Goal: Task Accomplishment & Management: Manage account settings

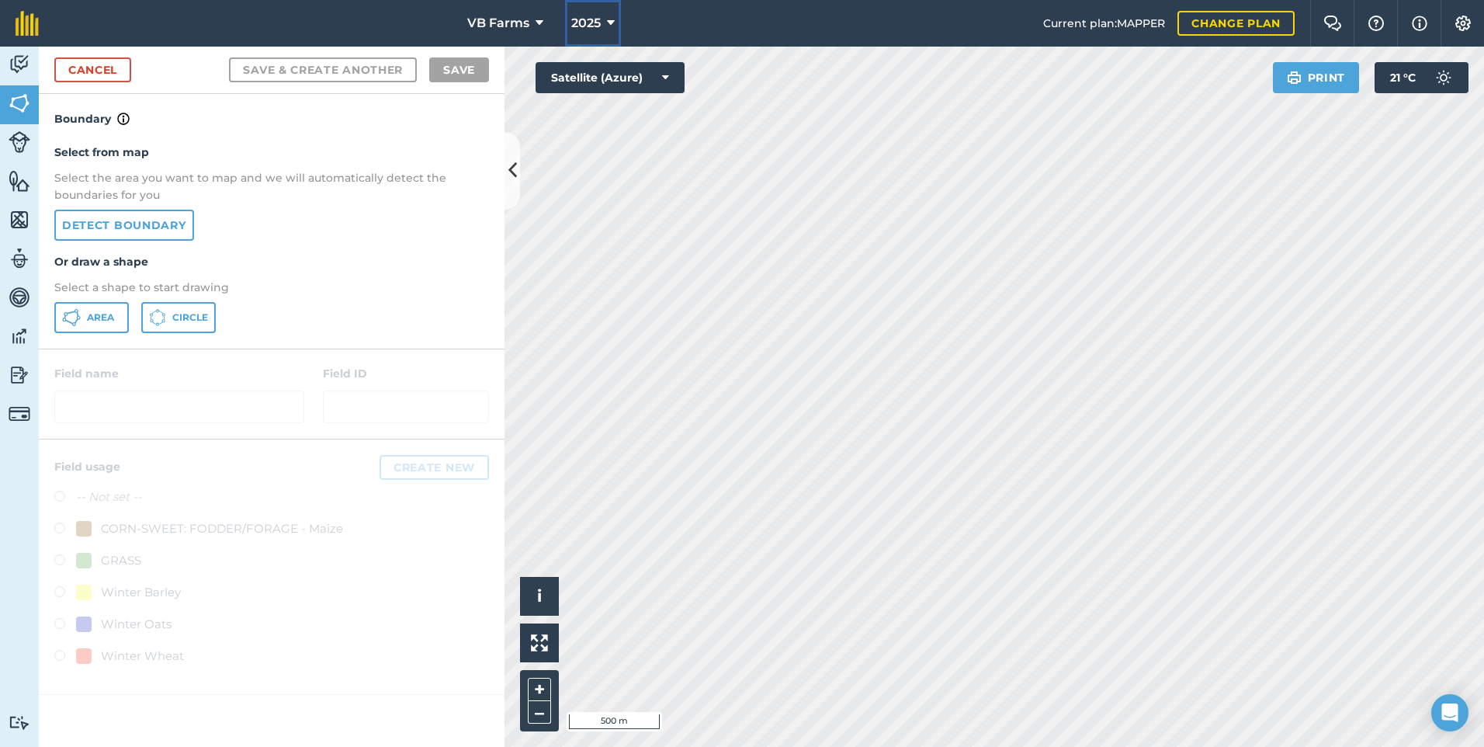
click at [612, 24] on icon at bounding box center [611, 23] width 8 height 19
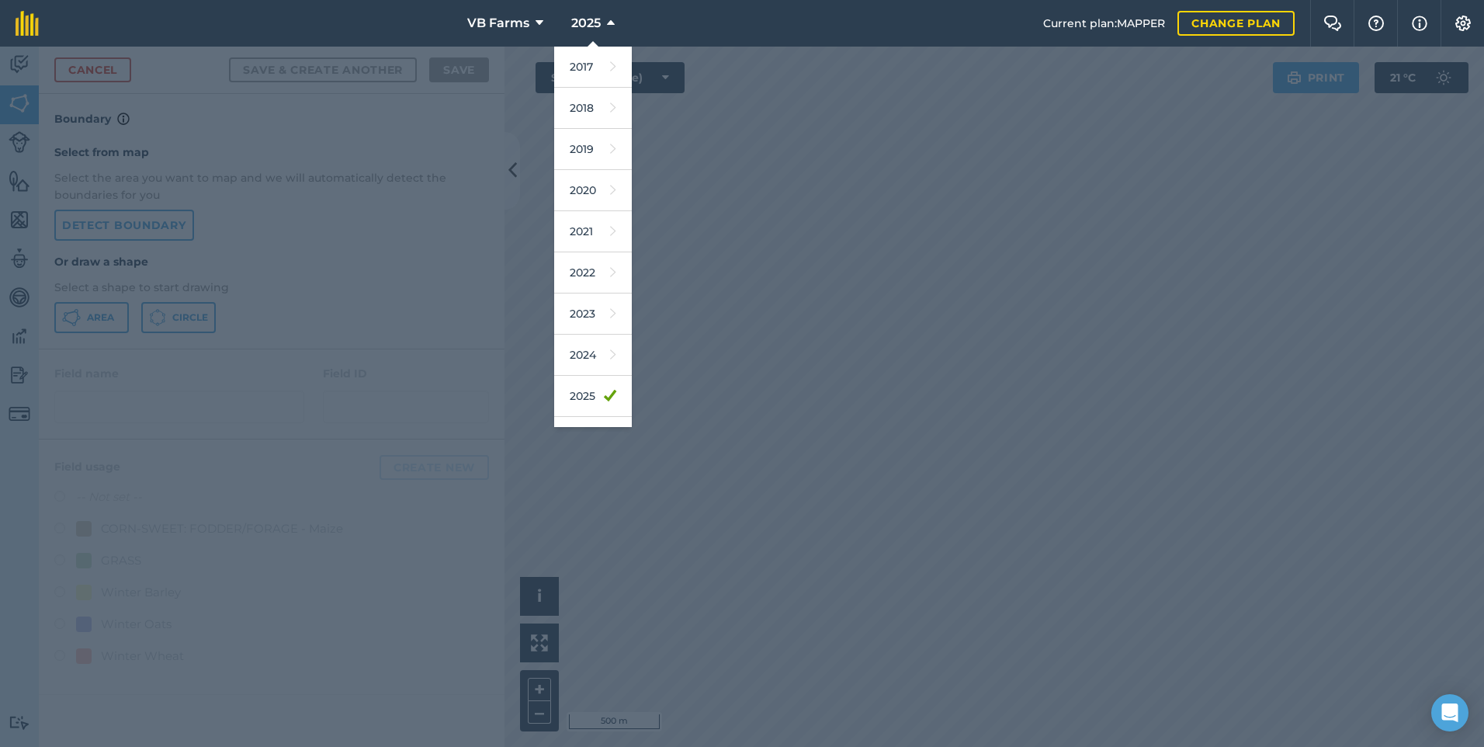
click at [678, 307] on div at bounding box center [742, 397] width 1484 height 700
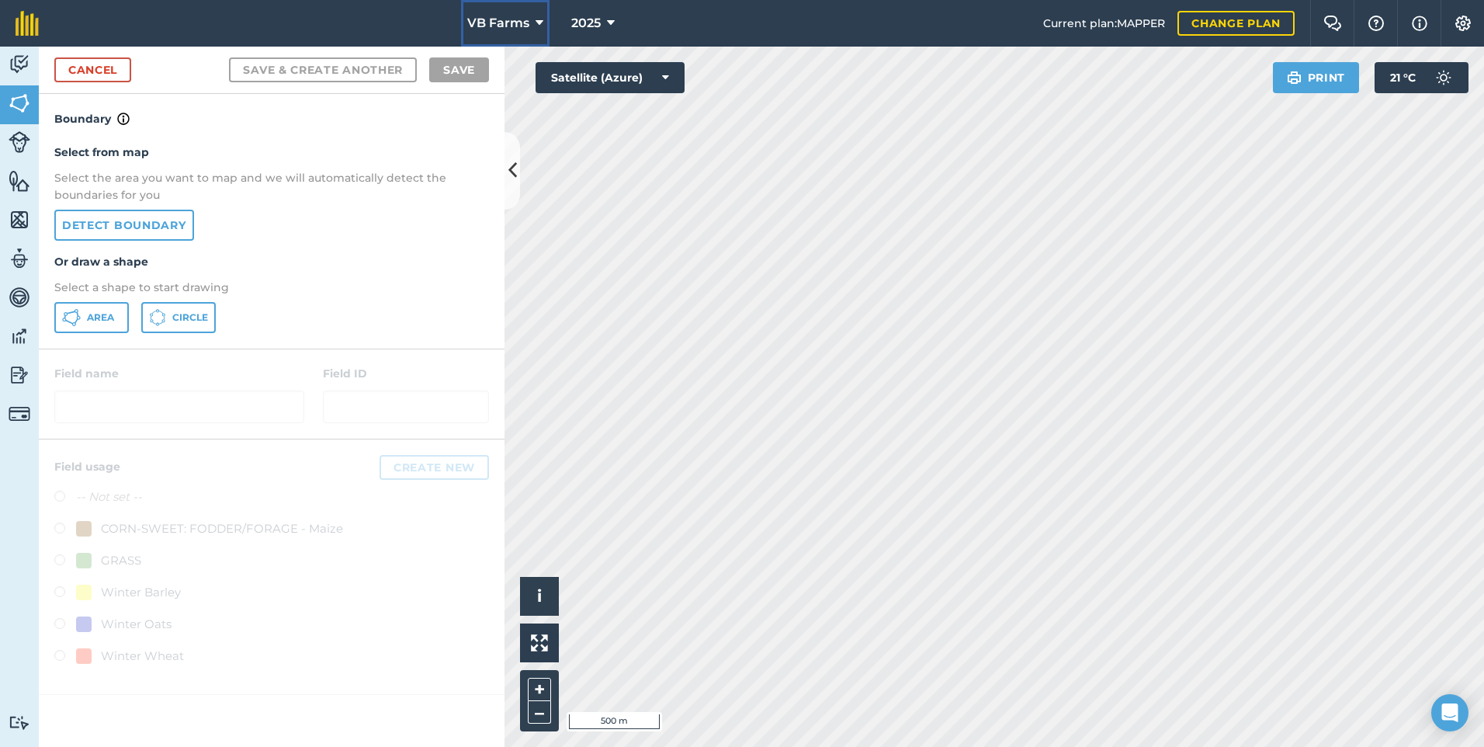
click at [536, 20] on icon at bounding box center [540, 23] width 8 height 19
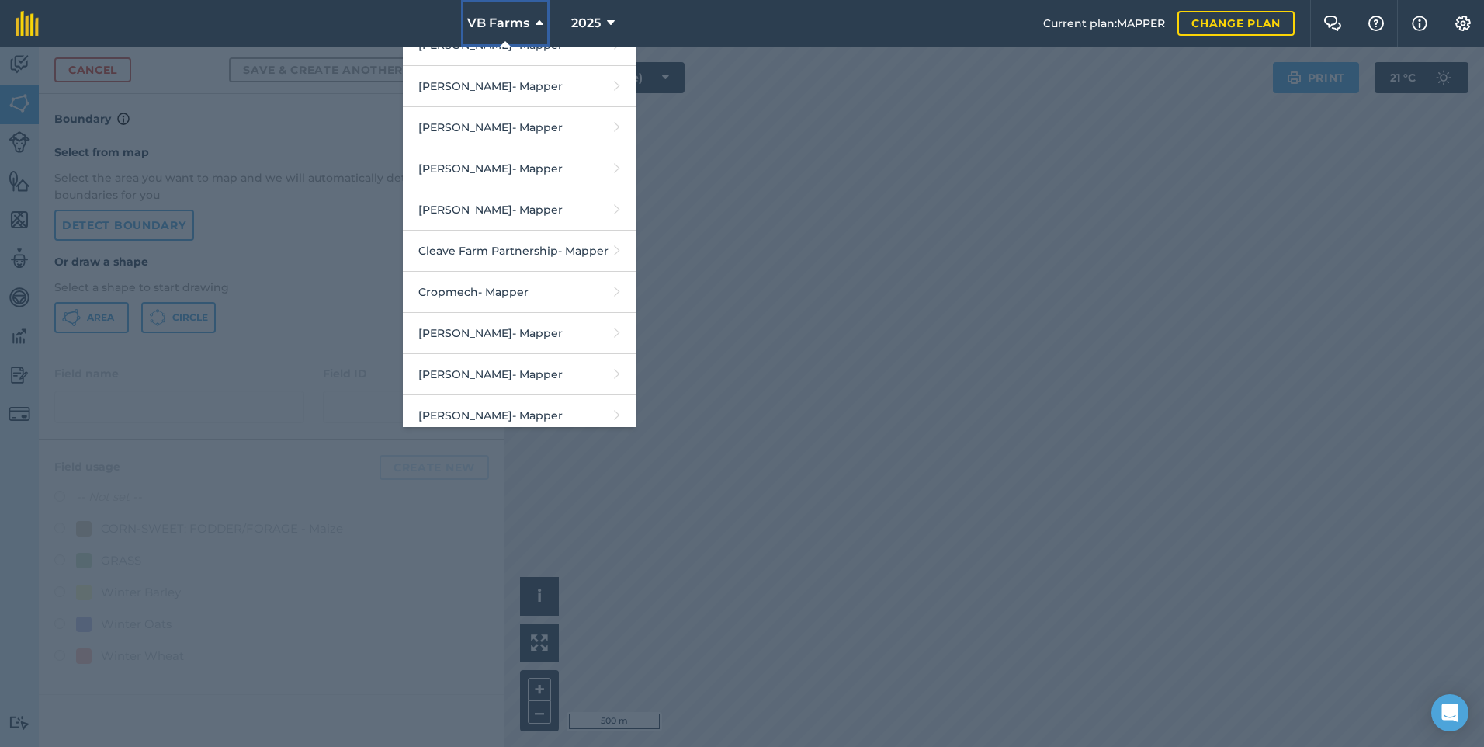
scroll to position [543, 0]
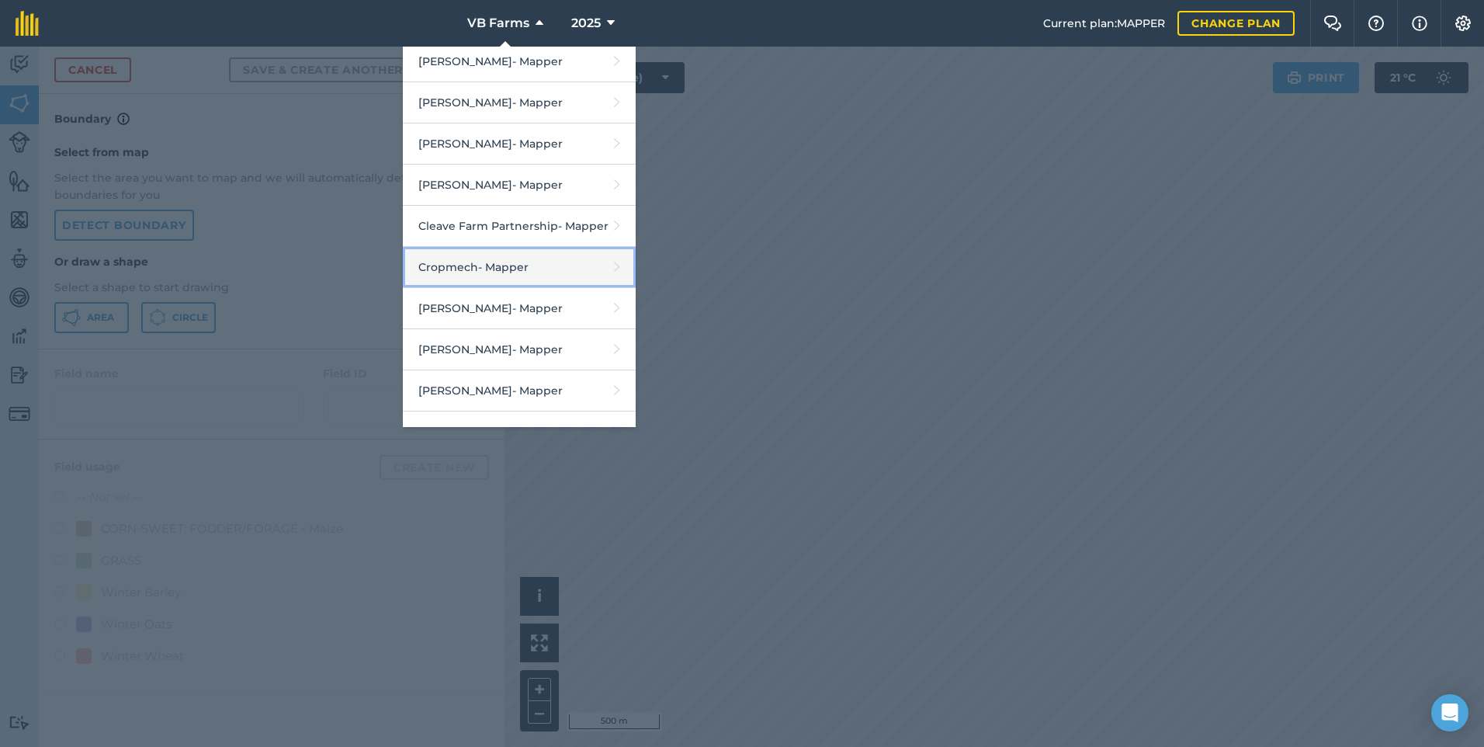
click at [495, 279] on link "Cropmech - Mapper" at bounding box center [519, 267] width 233 height 41
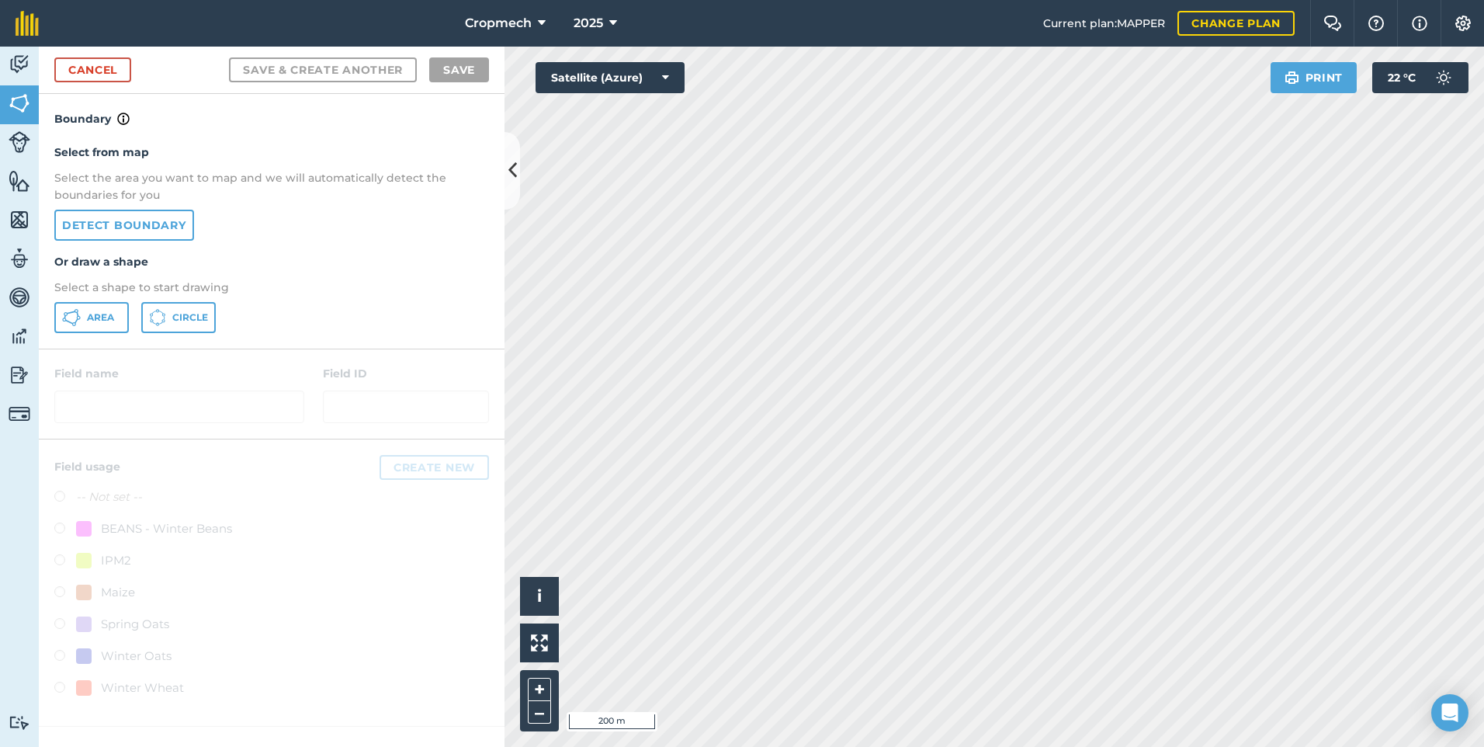
click at [1116, 746] on html "Cropmech 2025 Current plan : MAPPER Change plan Farm Chat Help Info Settings Cr…" at bounding box center [742, 373] width 1484 height 747
click at [508, 175] on icon at bounding box center [512, 170] width 9 height 27
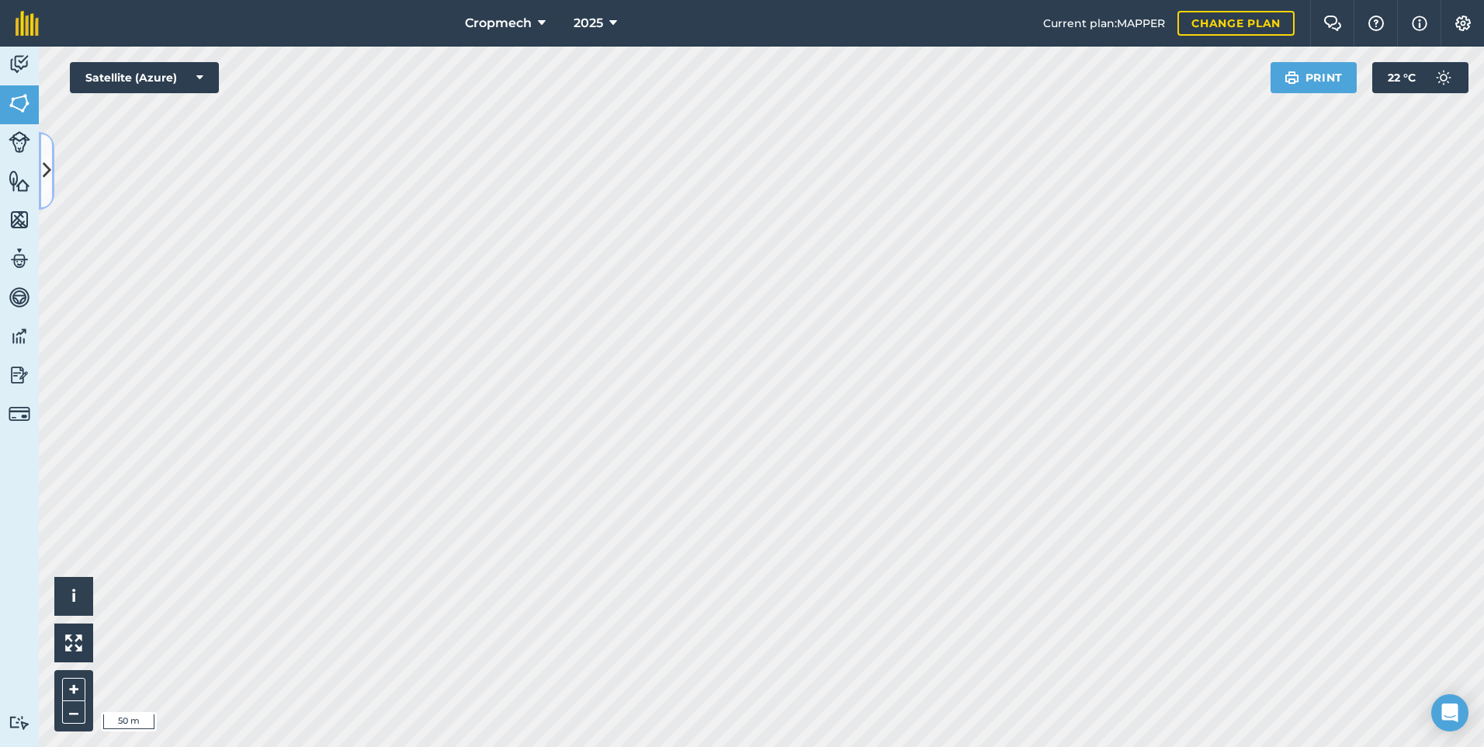
click at [43, 160] on icon at bounding box center [47, 170] width 9 height 27
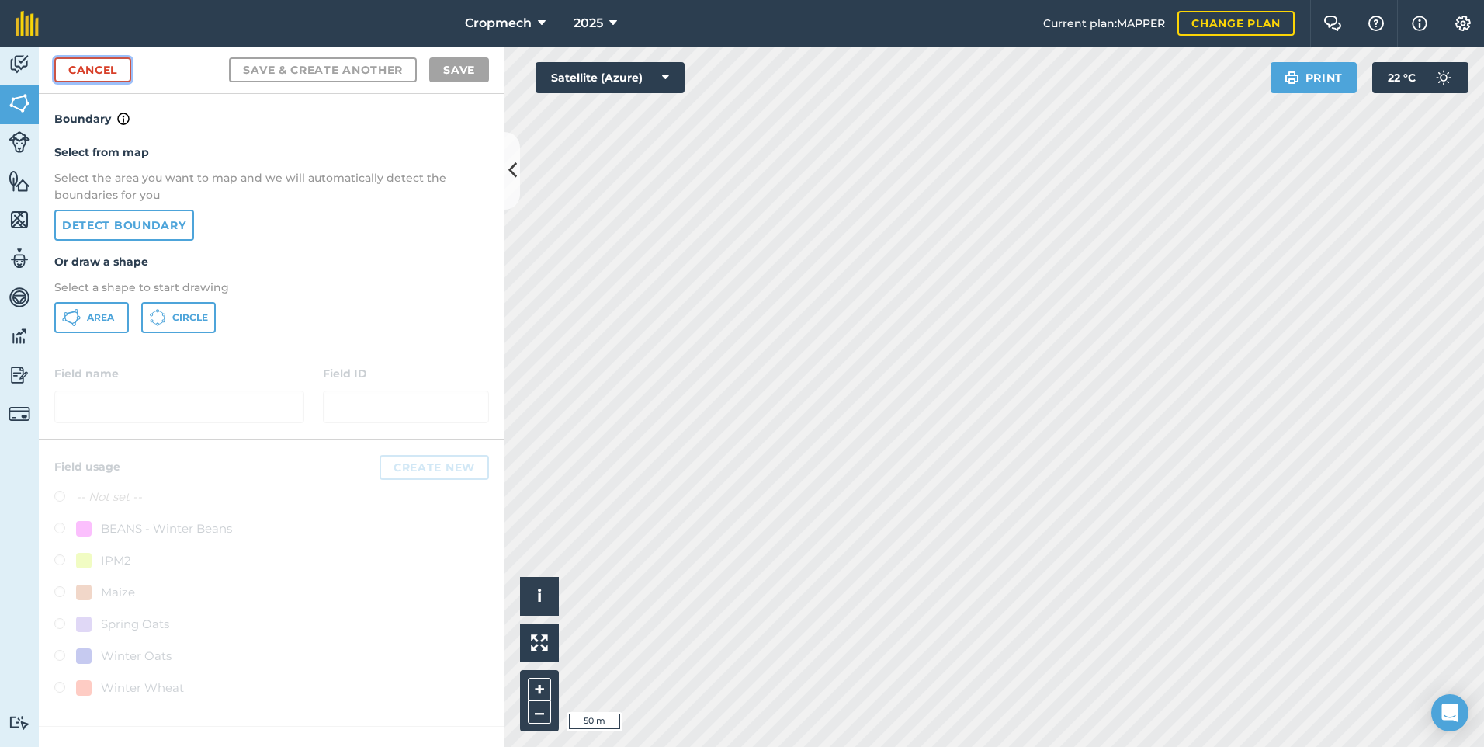
click at [106, 73] on link "Cancel" at bounding box center [92, 69] width 77 height 25
